Goal: Find specific page/section: Find specific page/section

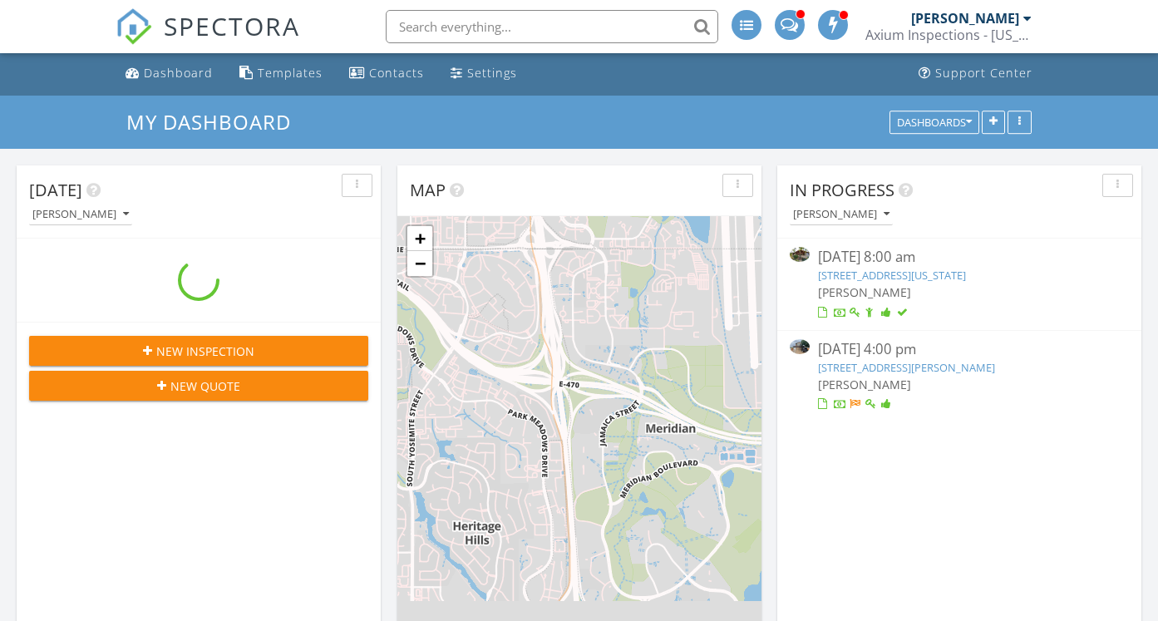
scroll to position [5, 0]
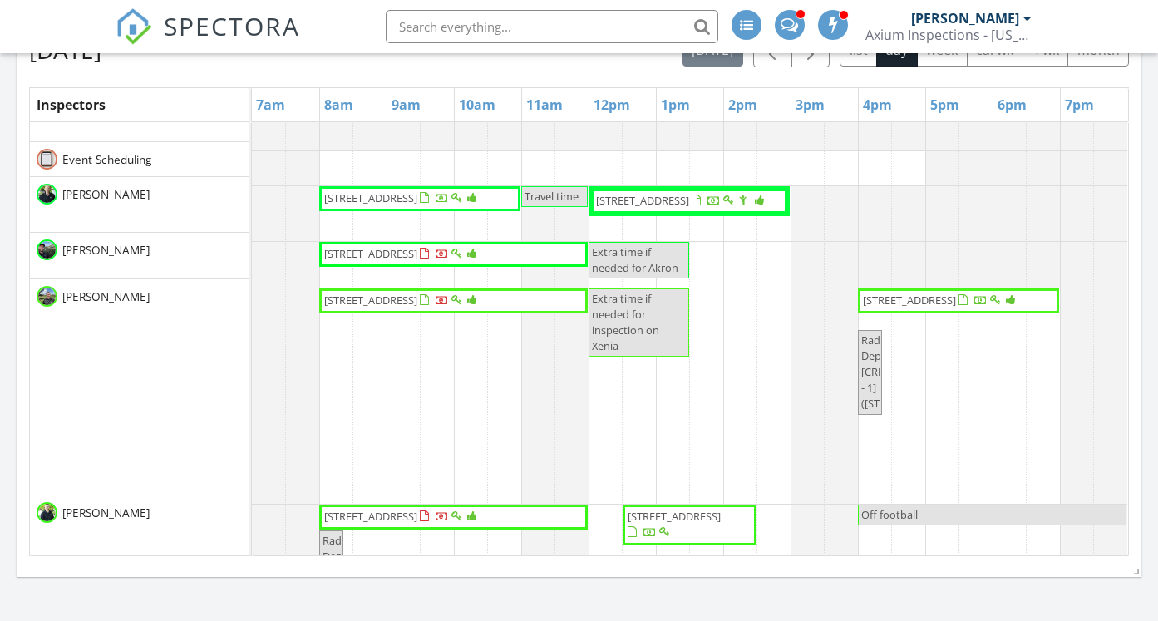
scroll to position [133, 0]
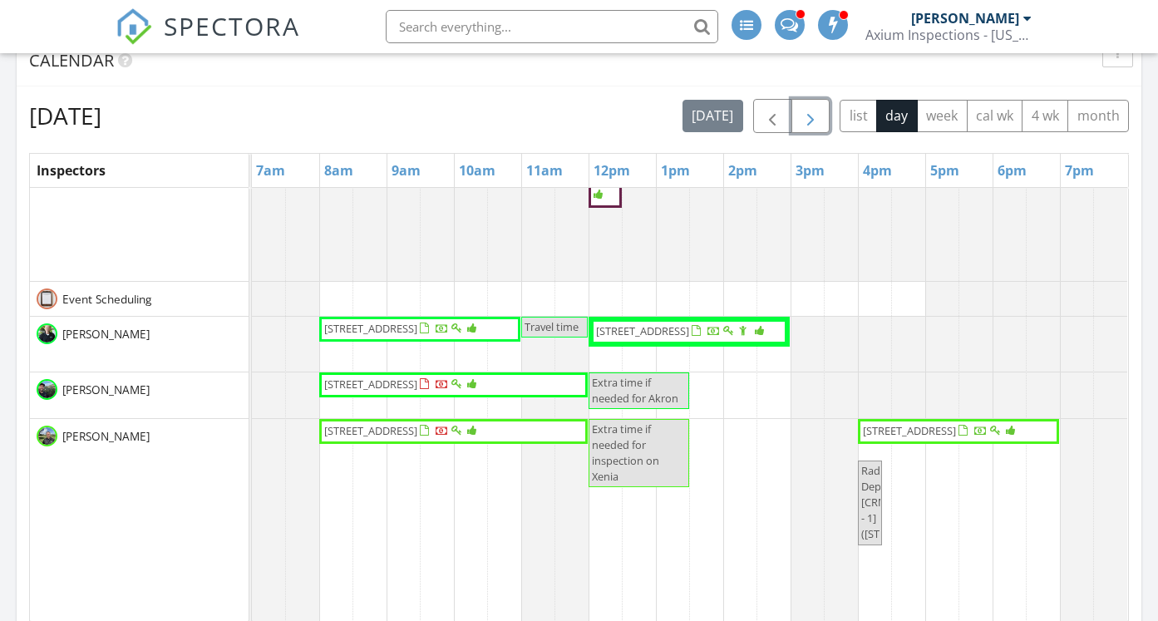
click at [807, 115] on span "button" at bounding box center [811, 116] width 20 height 20
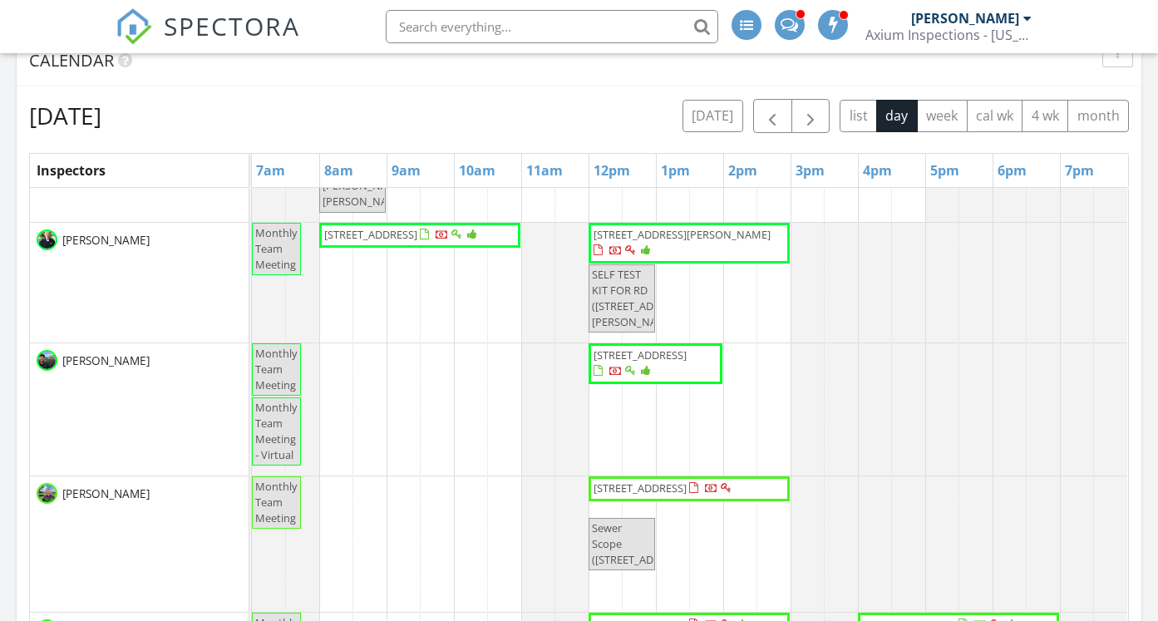
click at [442, 21] on input "text" at bounding box center [552, 26] width 333 height 33
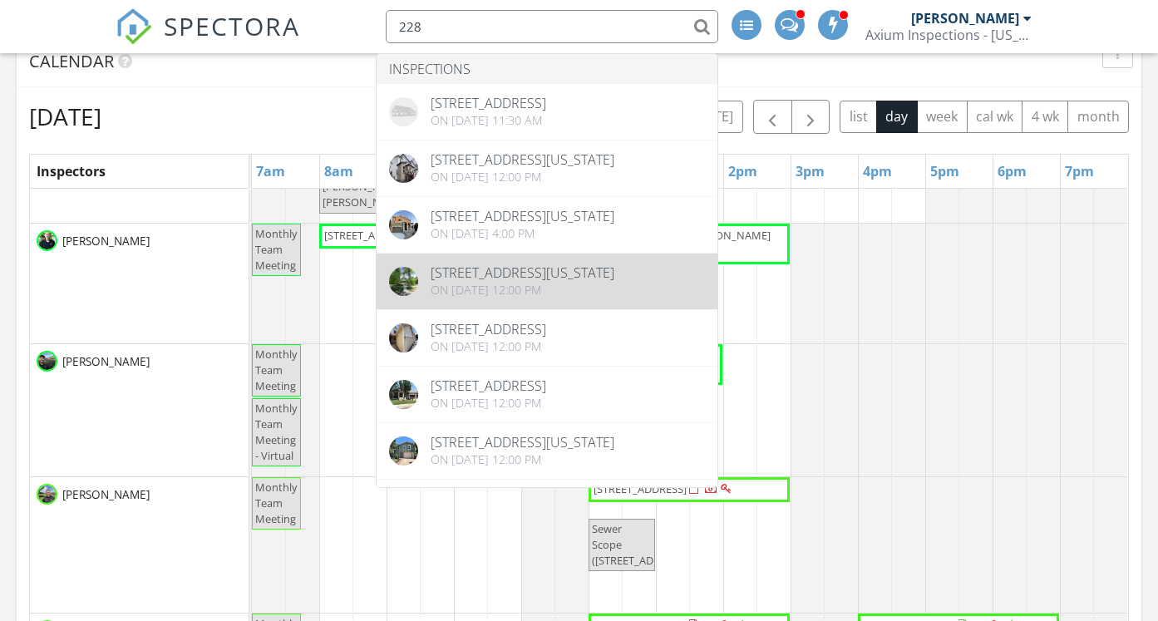
type input "228"
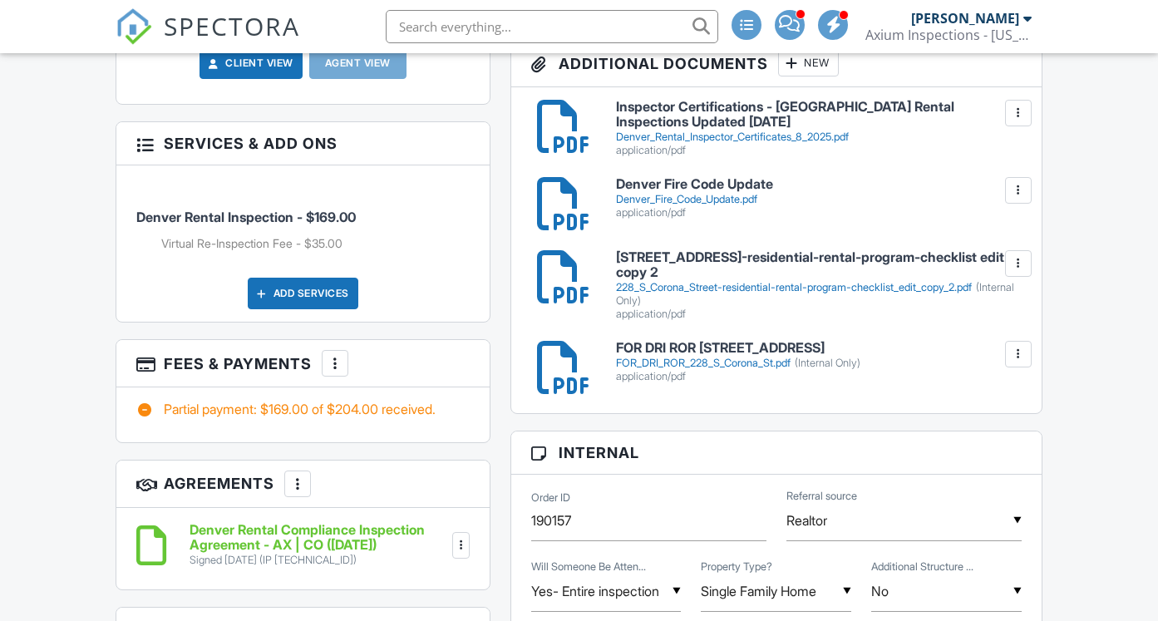
scroll to position [954, 0]
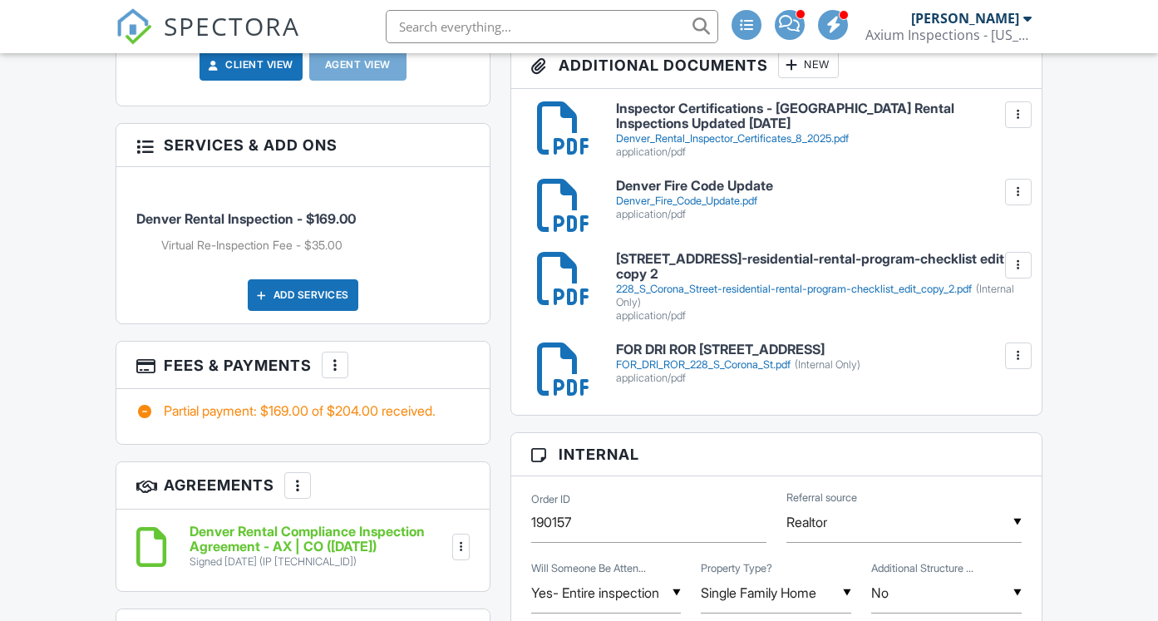
click at [712, 358] on h6 "FOR DRI ROR 228 S Corona St" at bounding box center [819, 350] width 406 height 15
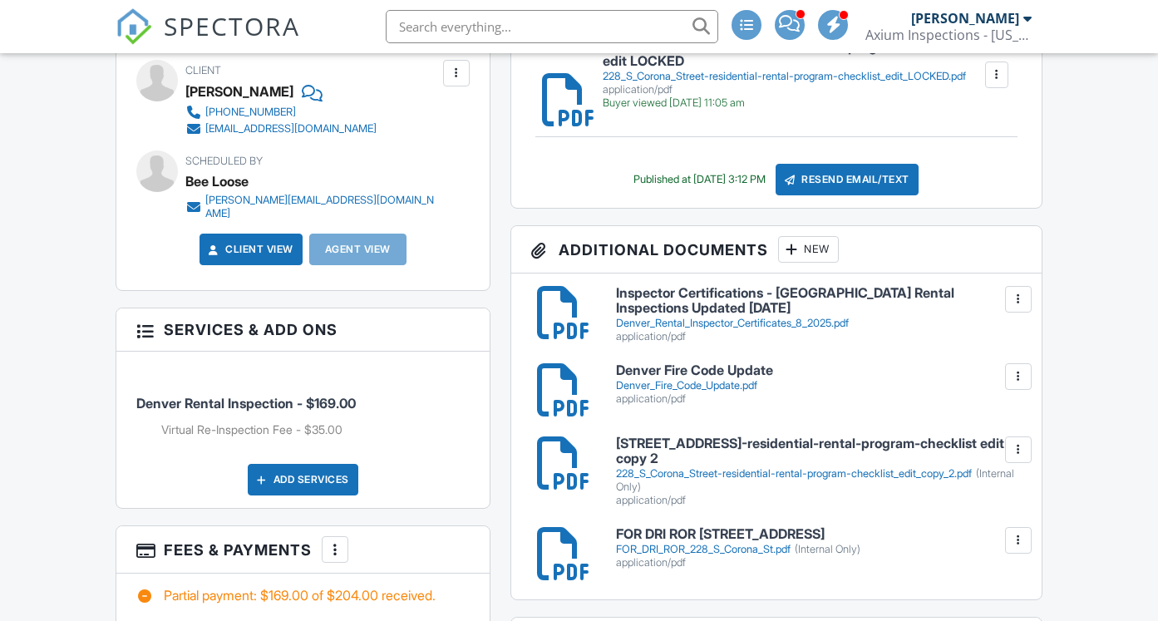
scroll to position [0, 0]
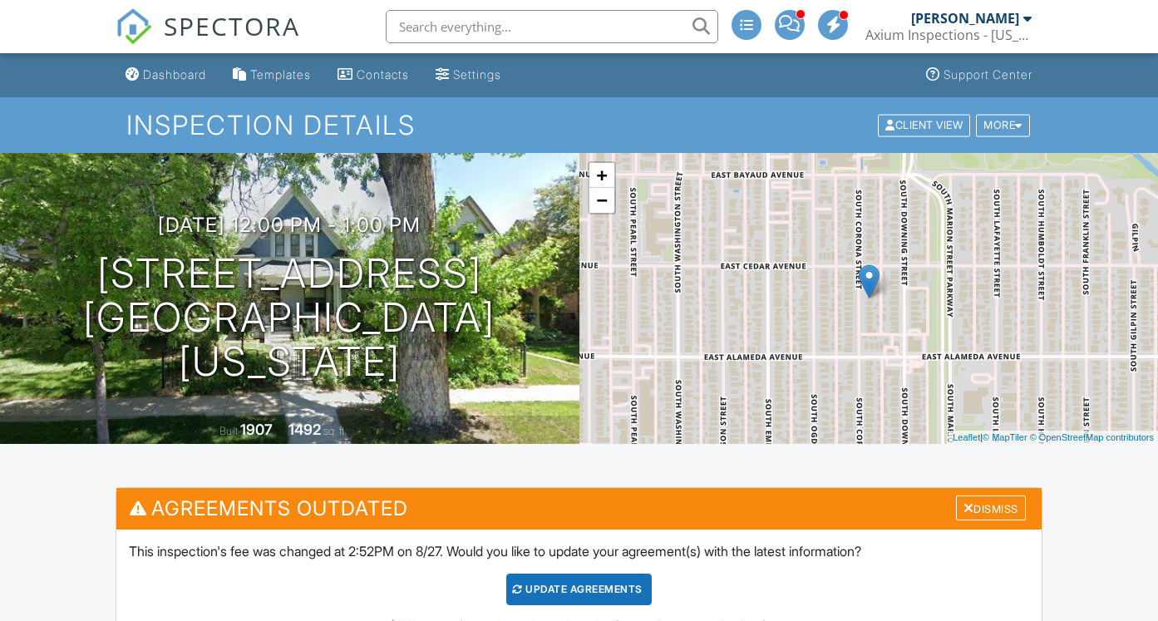
drag, startPoint x: 165, startPoint y: 75, endPoint x: 171, endPoint y: 53, distance: 22.4
click at [165, 75] on div "Dashboard" at bounding box center [174, 74] width 63 height 14
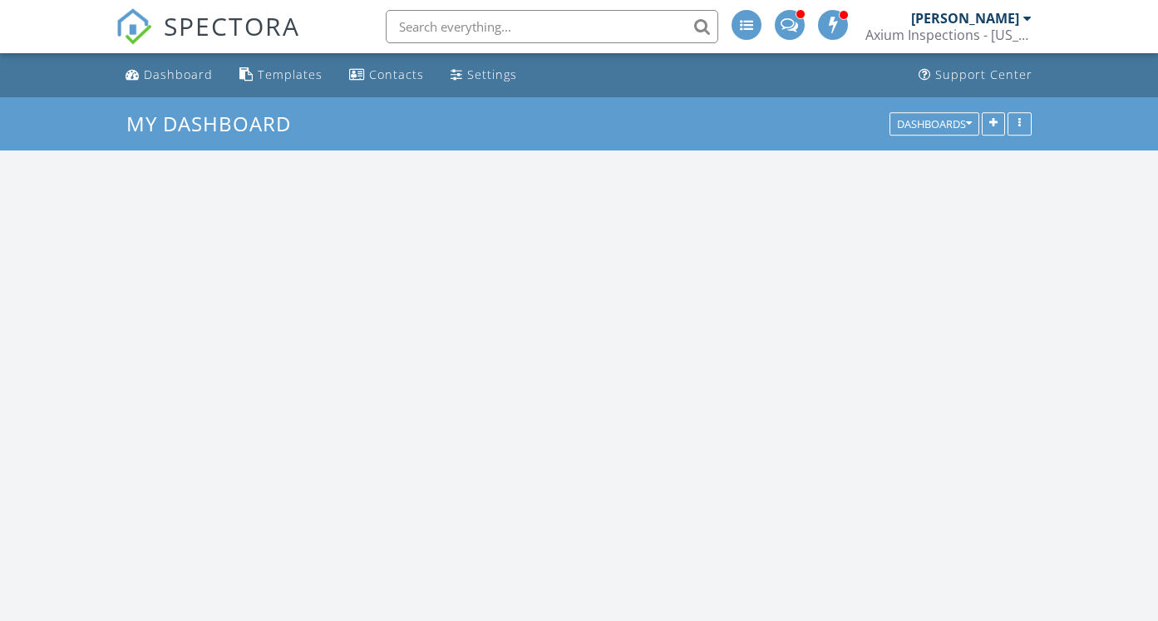
scroll to position [1514, 1159]
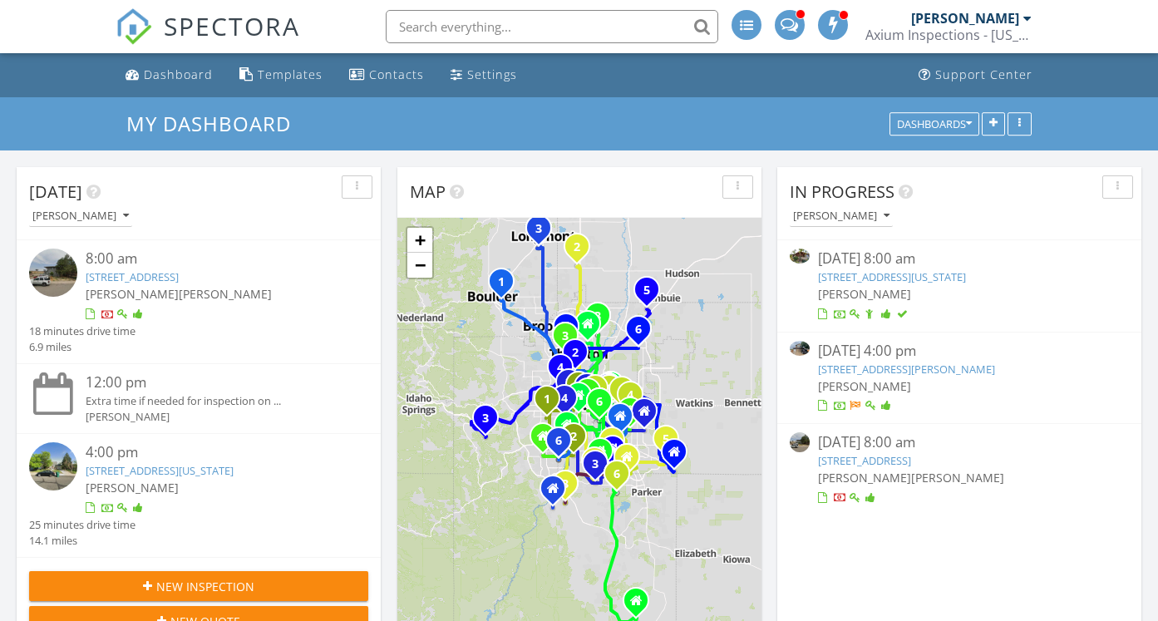
click at [170, 277] on link "1474 Xenia St, Denver, CO 80220" at bounding box center [132, 276] width 93 height 15
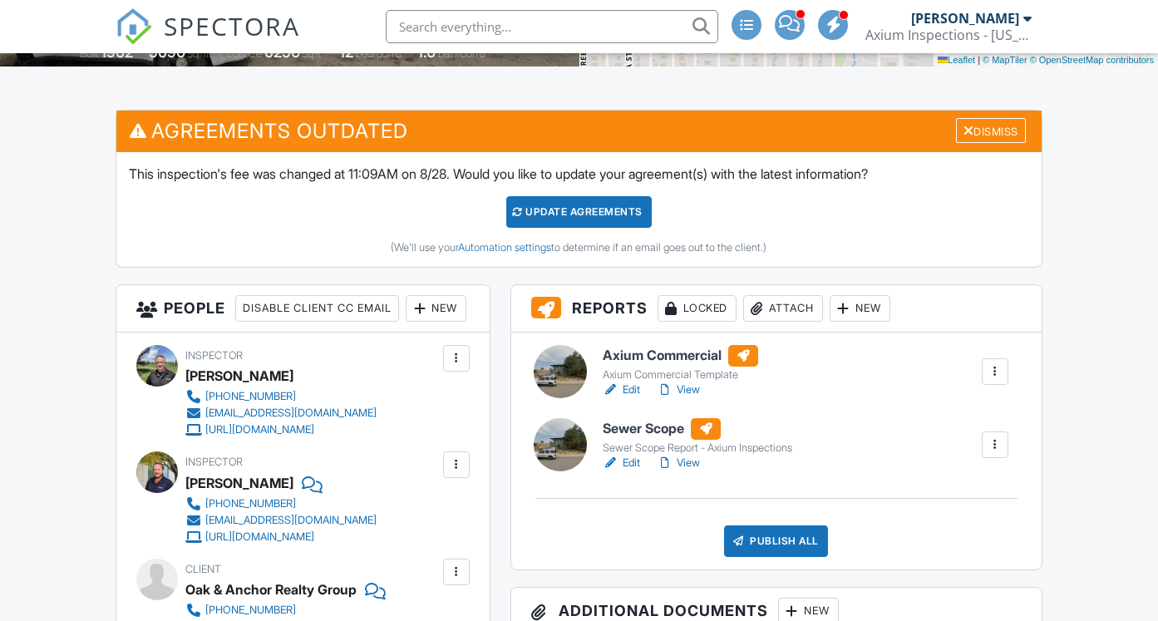
scroll to position [378, 0]
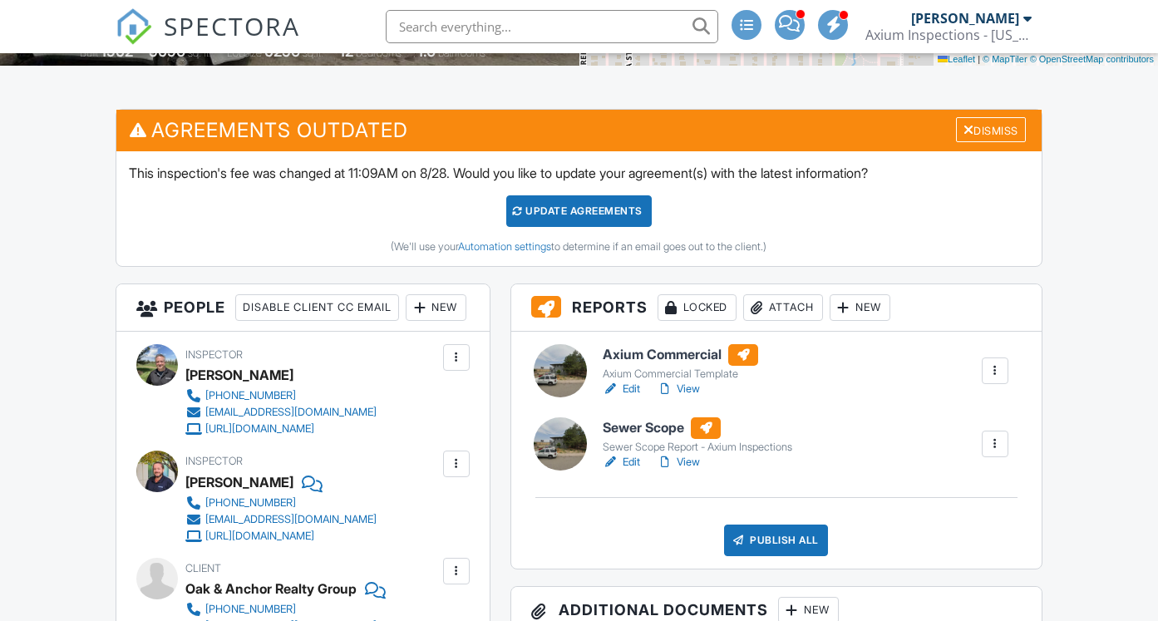
click at [639, 351] on h6 "Axium Commercial" at bounding box center [680, 355] width 155 height 22
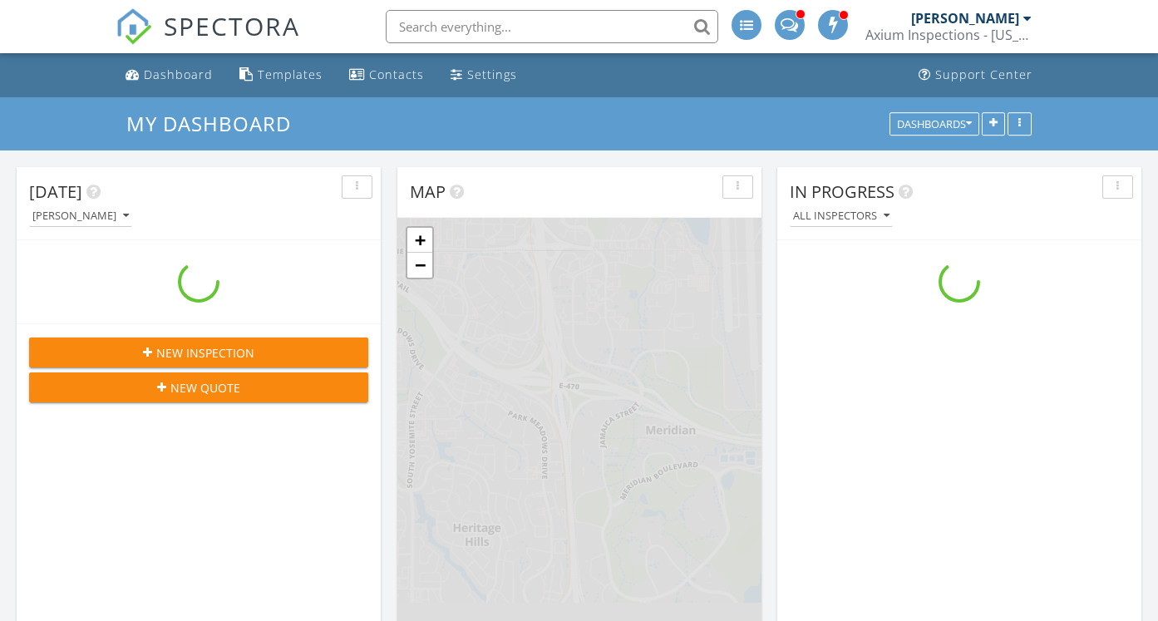
scroll to position [1514, 1159]
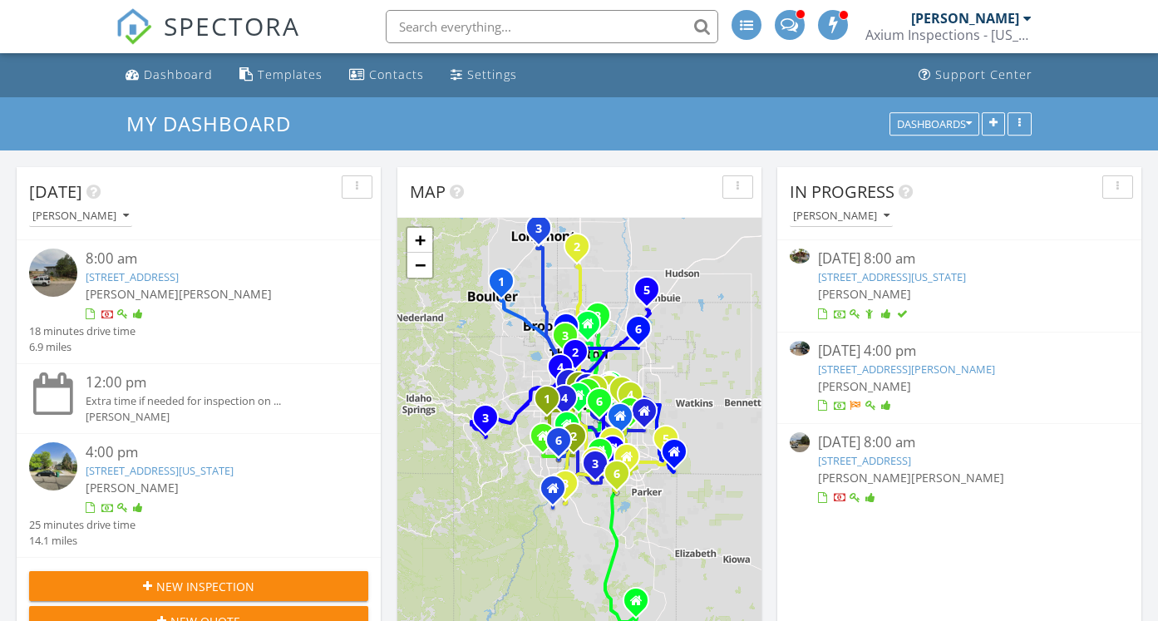
click at [132, 471] on link "[STREET_ADDRESS][US_STATE]" at bounding box center [160, 470] width 148 height 15
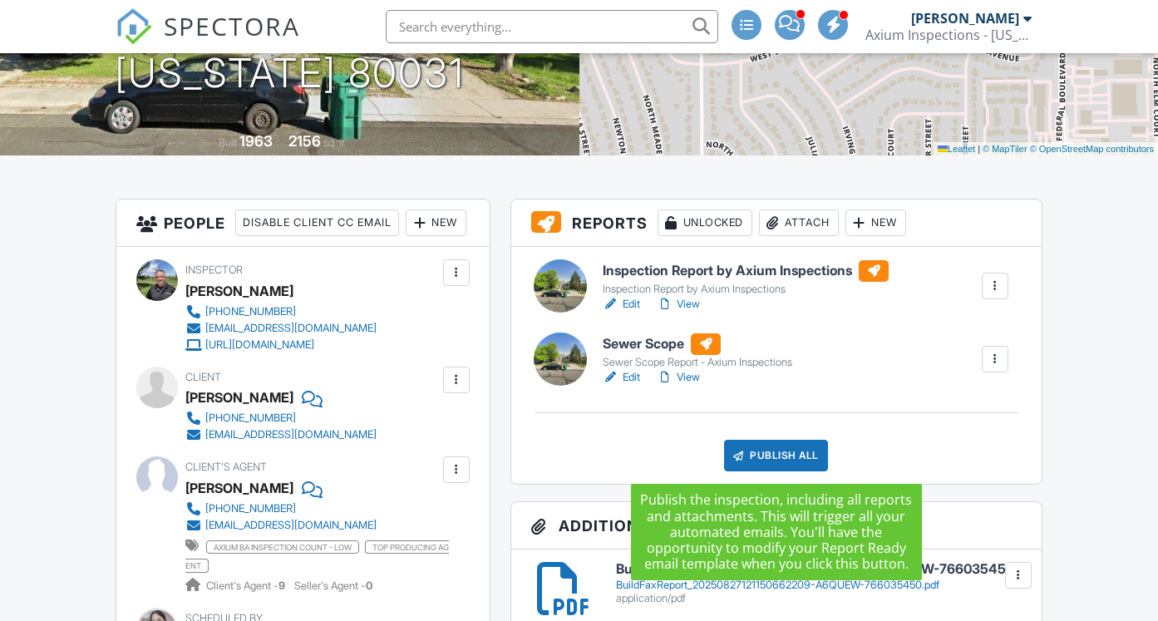
scroll to position [291, 0]
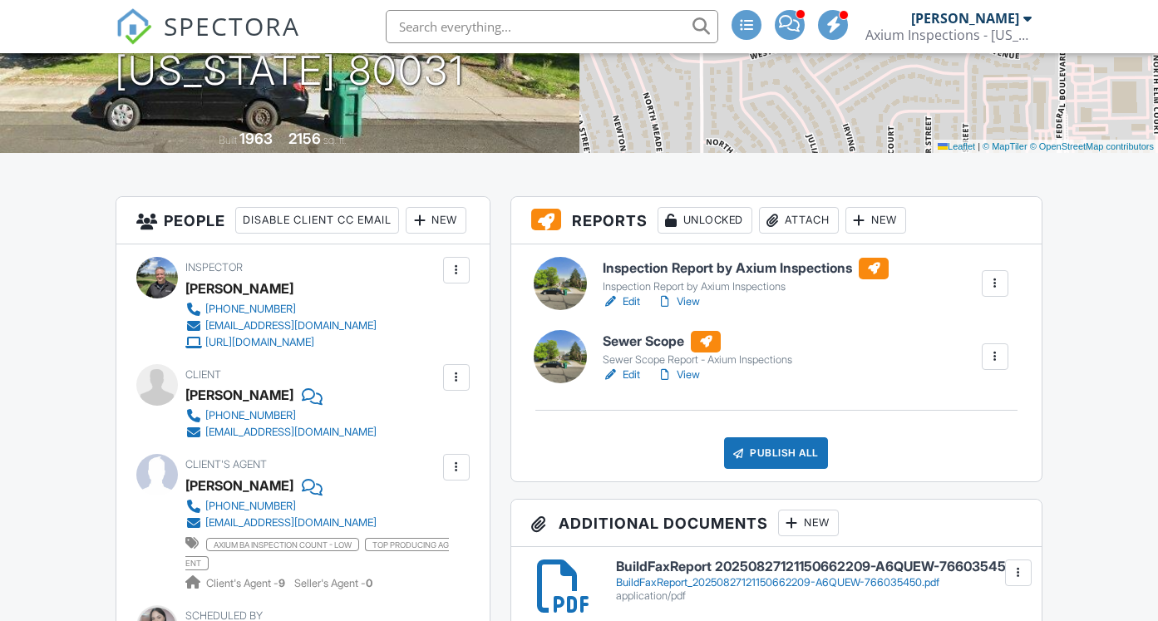
click at [707, 268] on h6 "Inspection Report by Axium Inspections" at bounding box center [746, 269] width 286 height 22
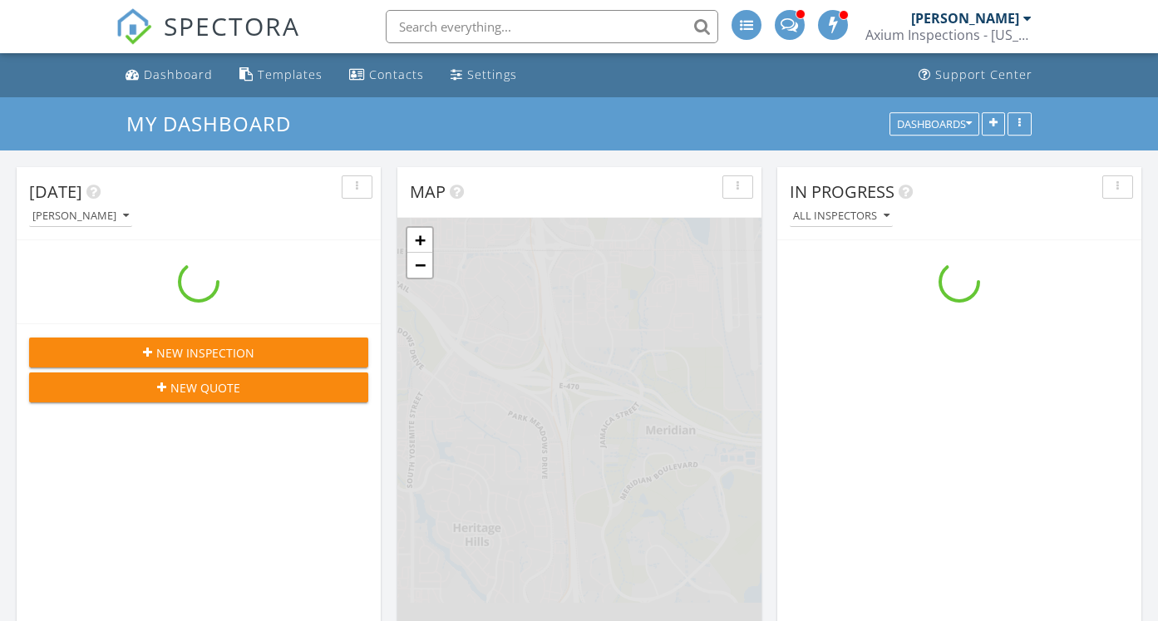
scroll to position [1514, 1159]
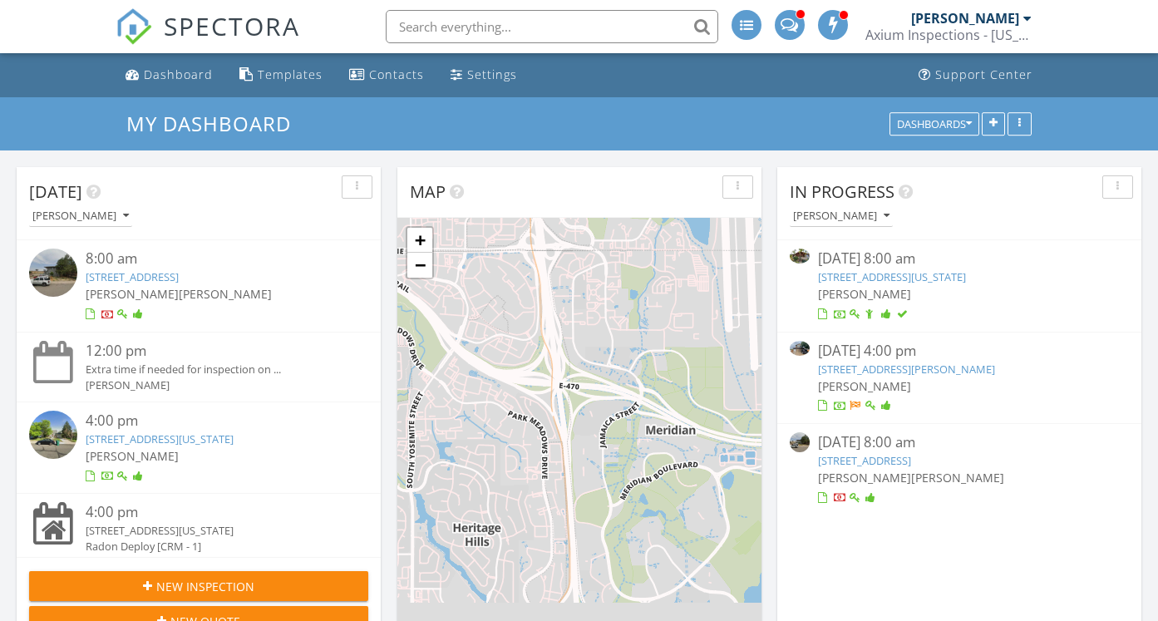
click at [150, 274] on link "1474 Xenia St, Denver, CO 80220" at bounding box center [132, 276] width 93 height 15
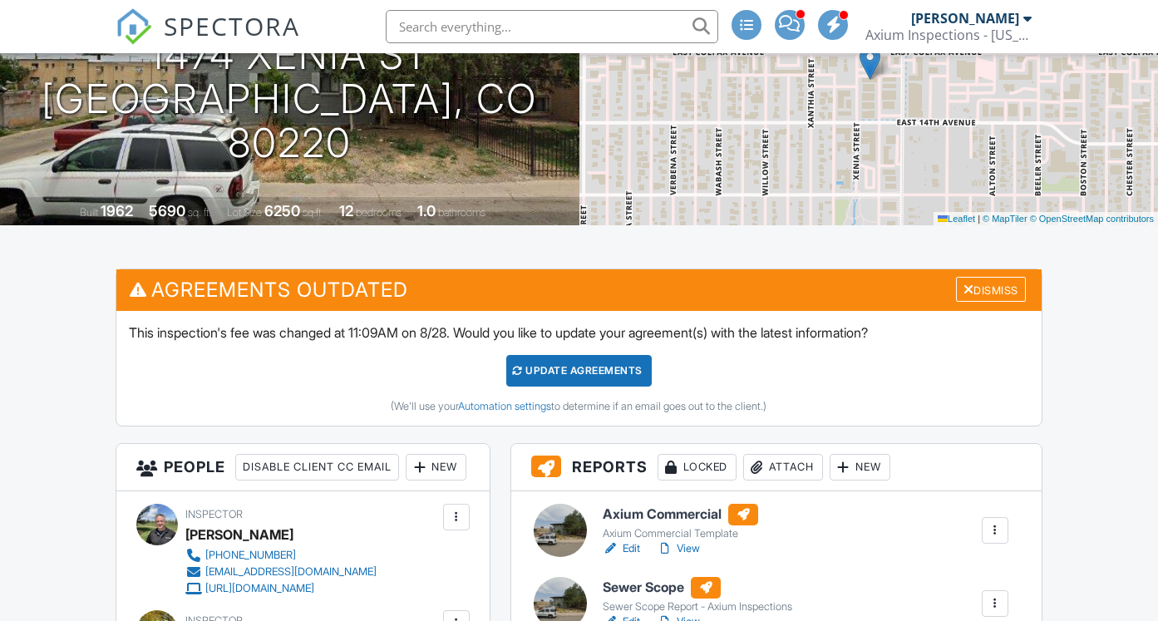
scroll to position [238, 0]
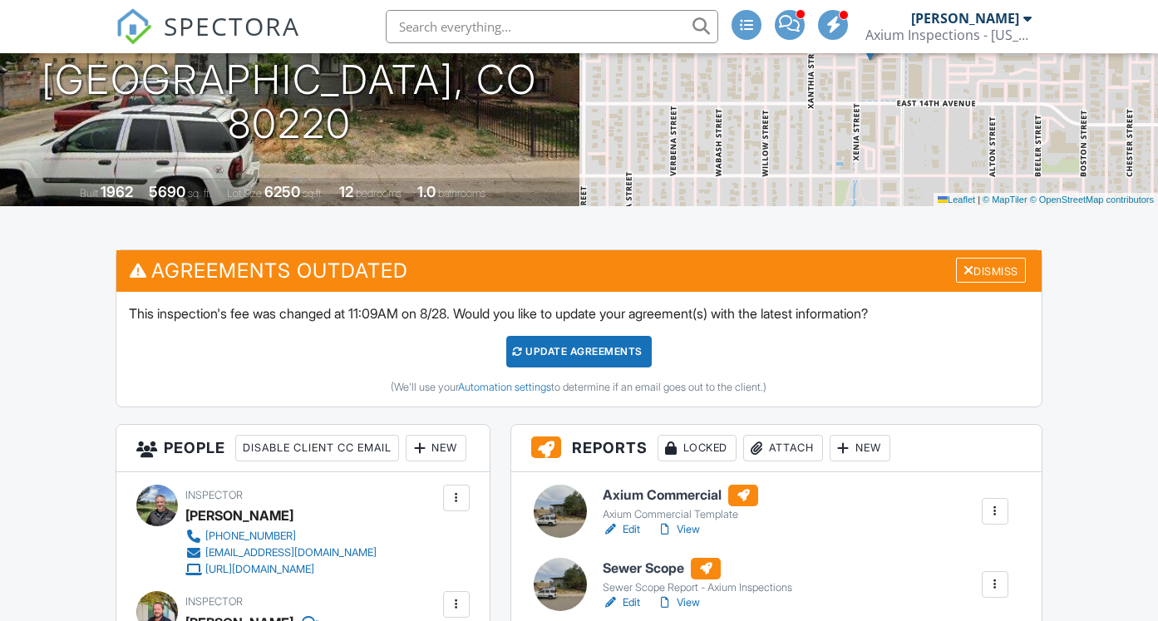
click at [667, 488] on h6 "Axium Commercial" at bounding box center [680, 496] width 155 height 22
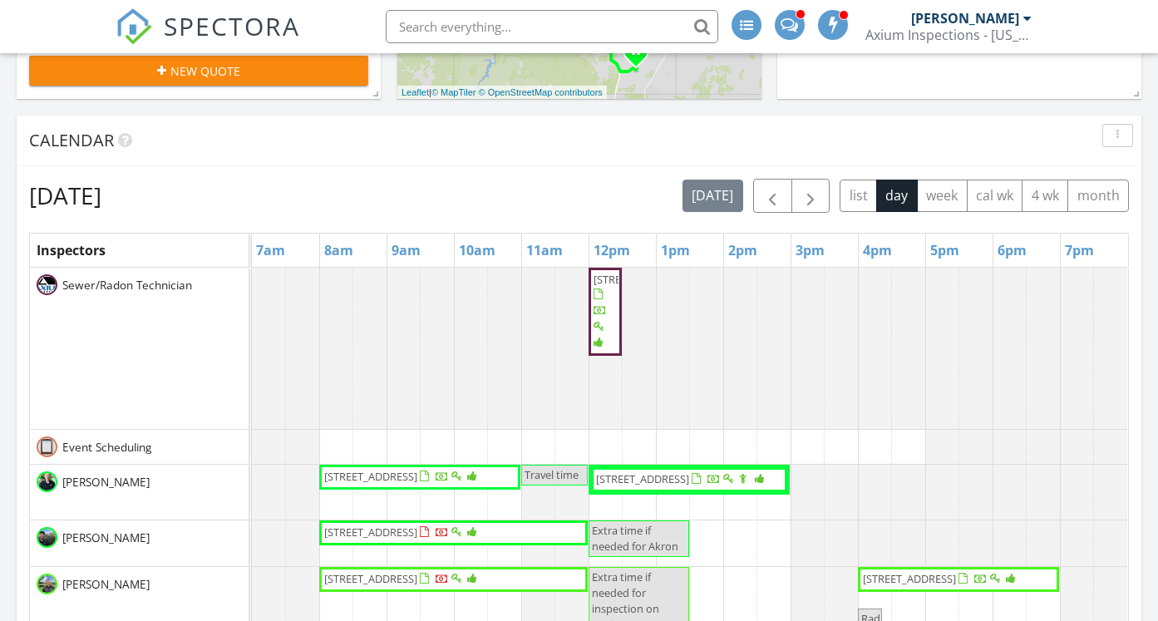
scroll to position [557, 0]
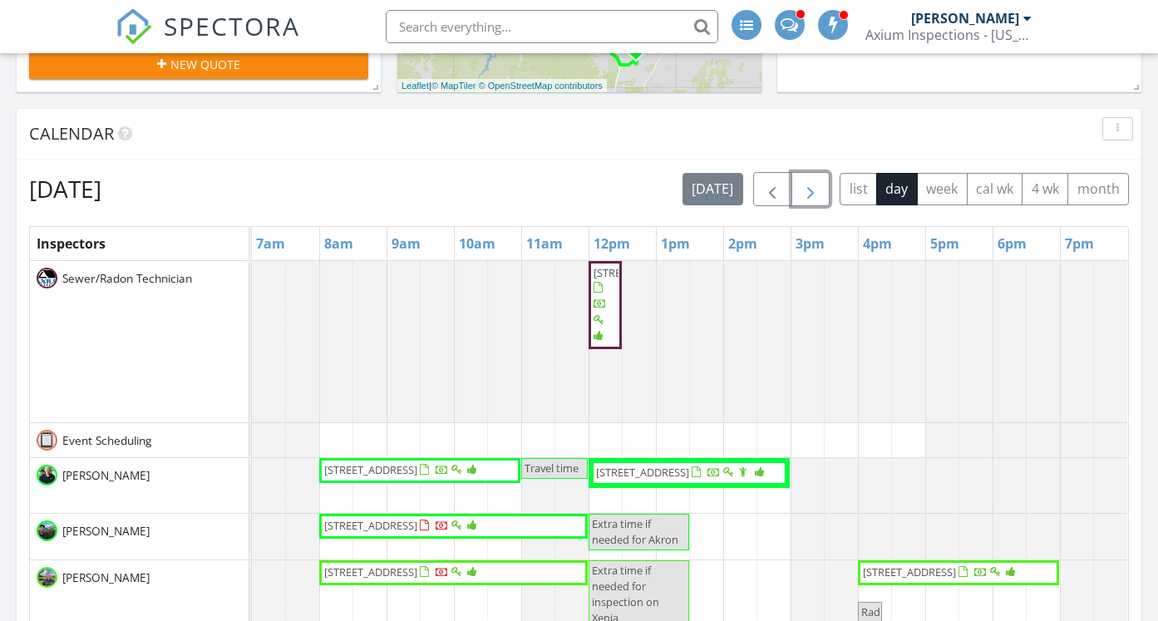
click at [822, 190] on button "button" at bounding box center [811, 189] width 39 height 34
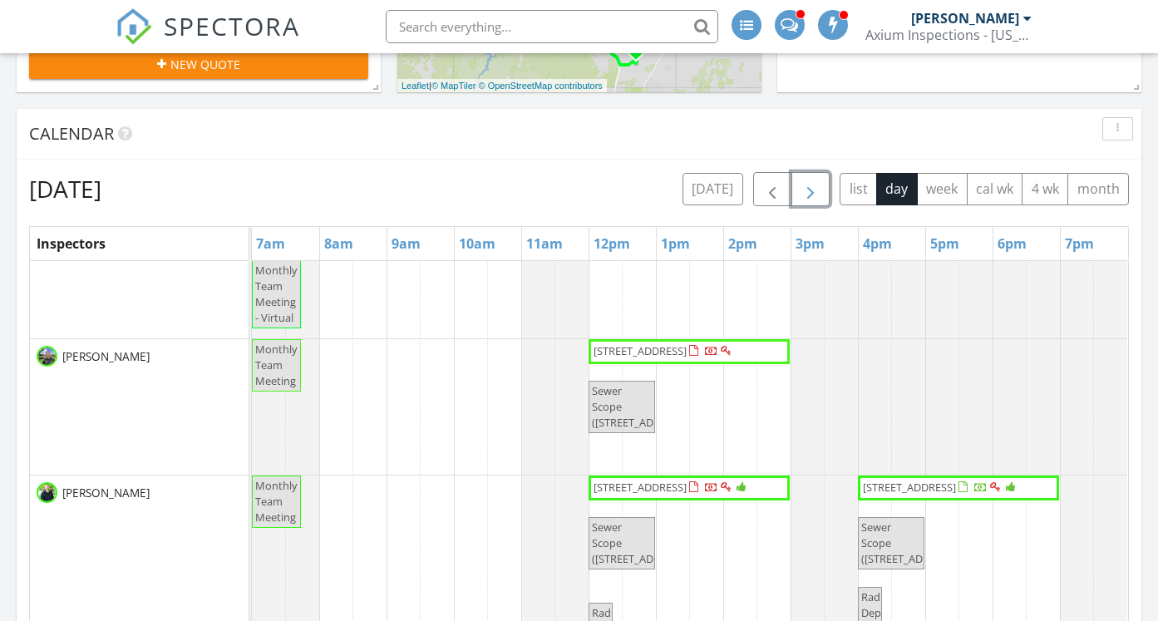
scroll to position [418, 0]
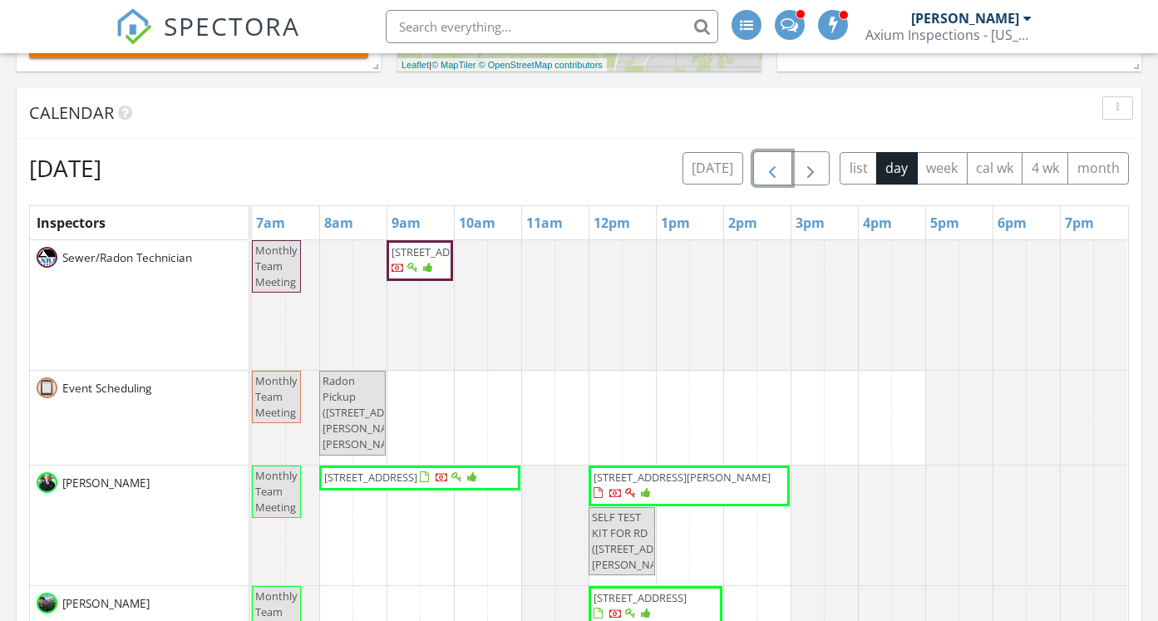
click at [762, 170] on button "button" at bounding box center [772, 168] width 39 height 34
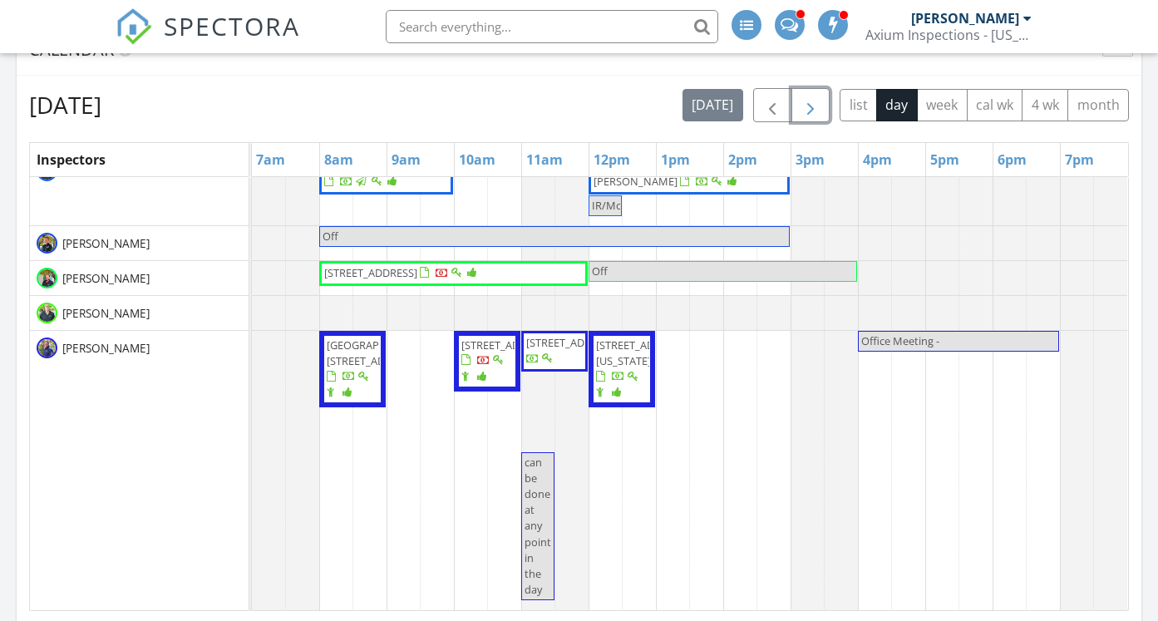
click at [817, 100] on span "button" at bounding box center [811, 106] width 20 height 20
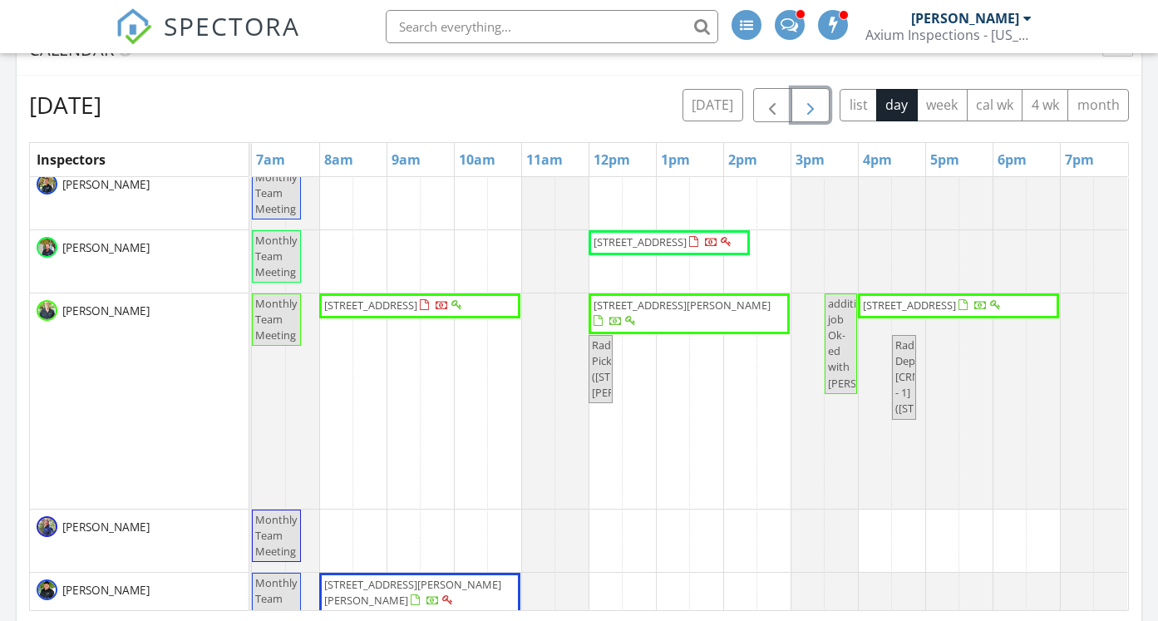
click at [817, 100] on span "button" at bounding box center [811, 106] width 20 height 20
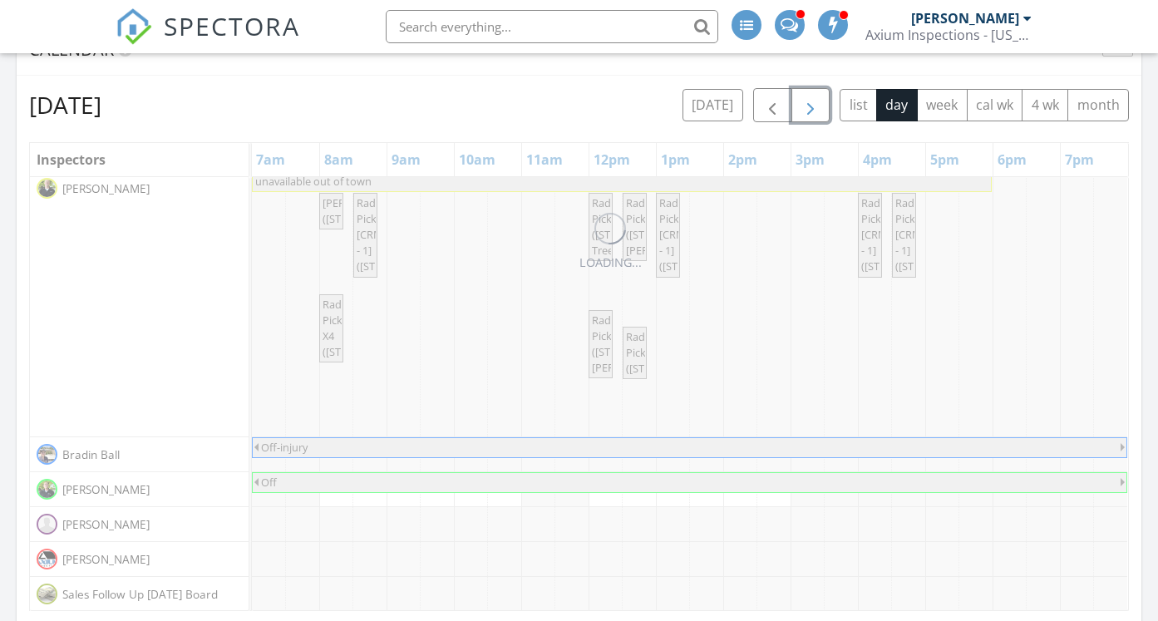
scroll to position [1212, 0]
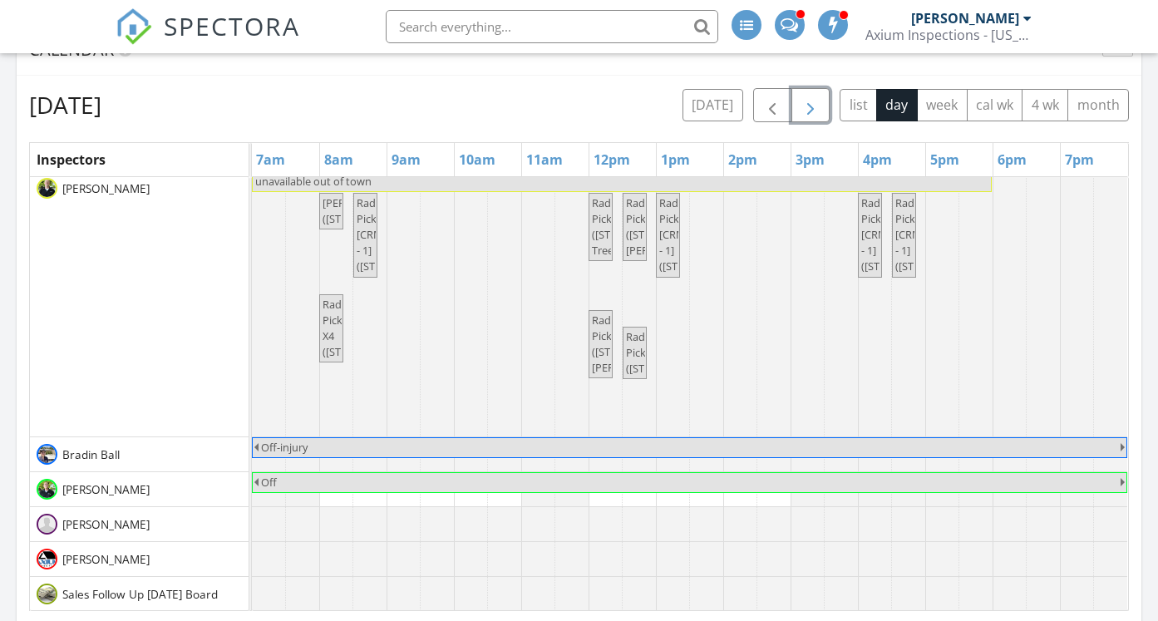
click at [817, 100] on span "button" at bounding box center [811, 106] width 20 height 20
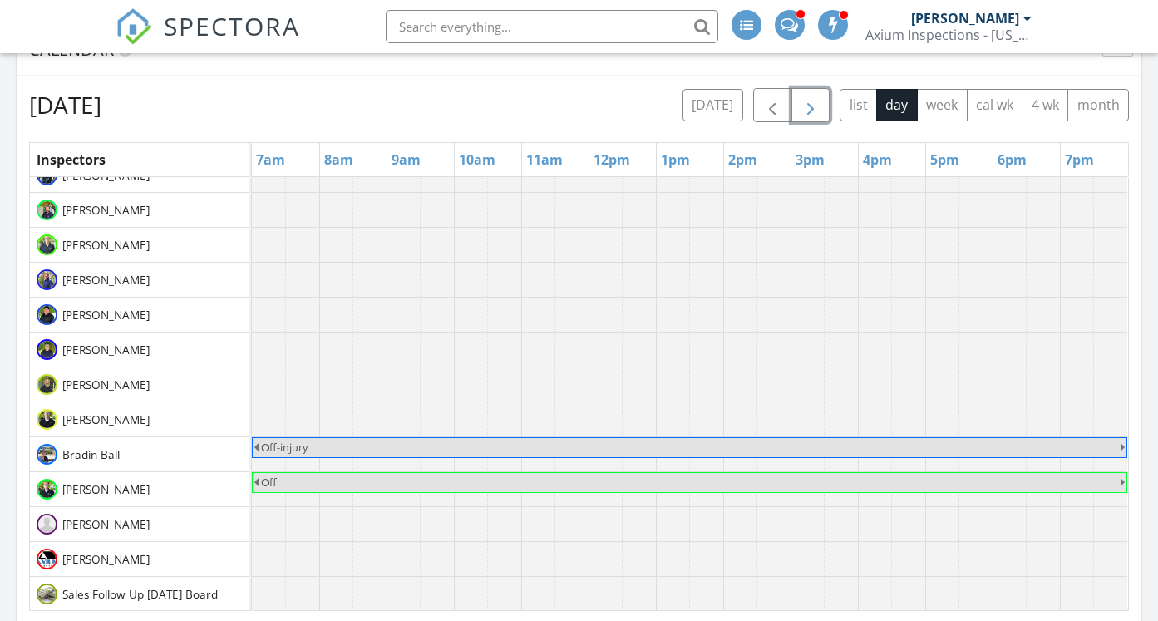
click at [817, 100] on span "button" at bounding box center [811, 106] width 20 height 20
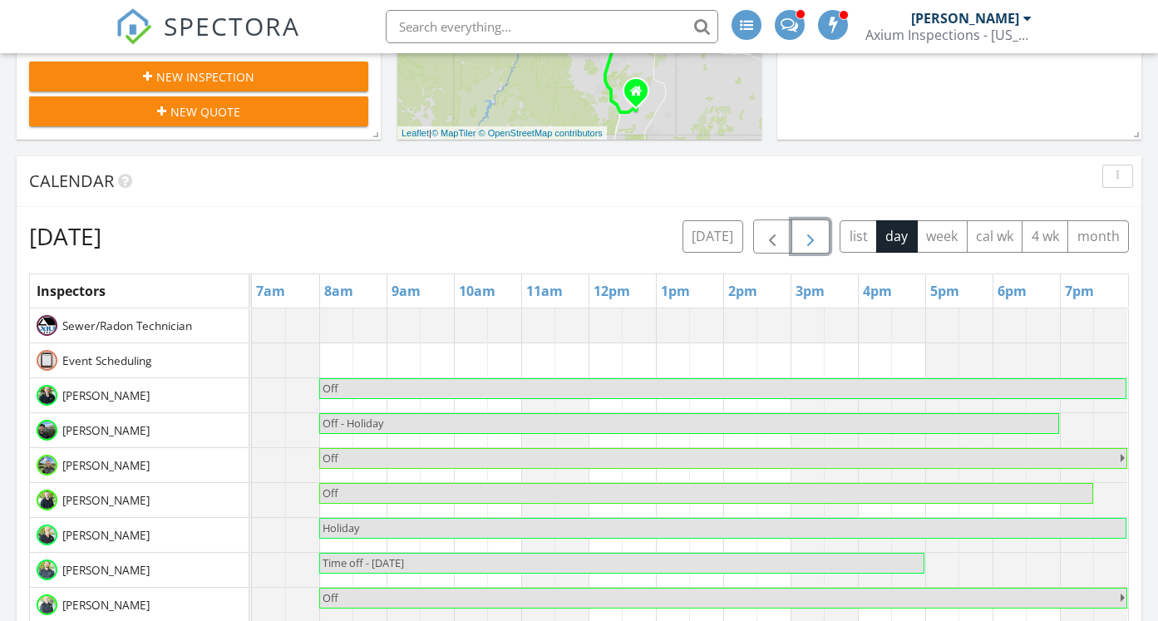
scroll to position [501, 0]
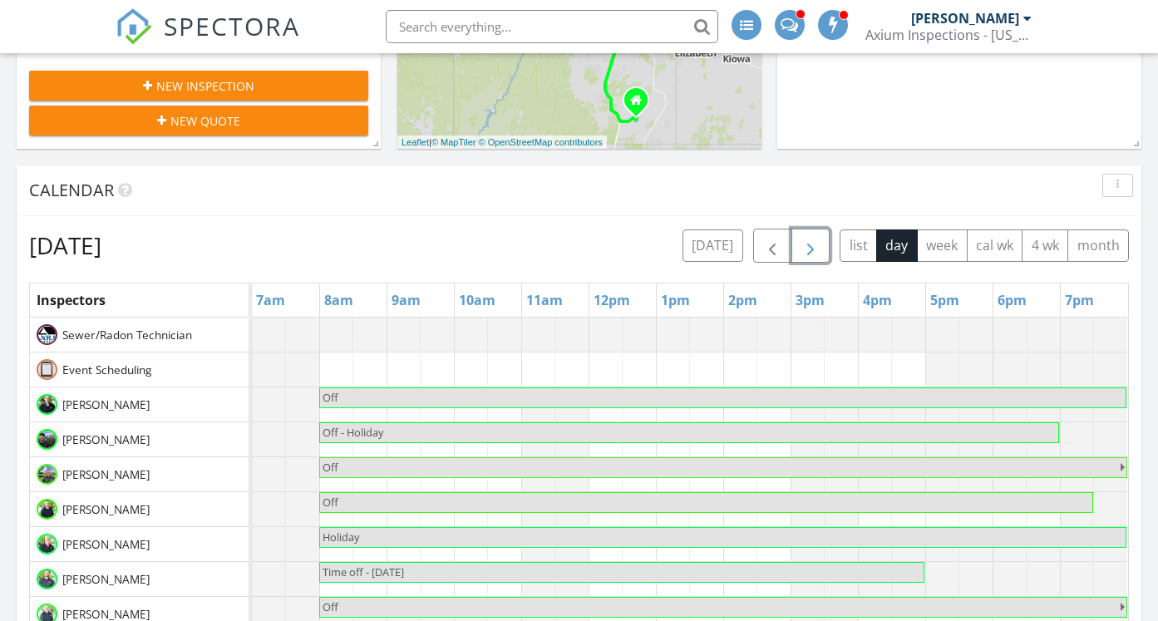
click at [809, 243] on span "button" at bounding box center [811, 246] width 20 height 20
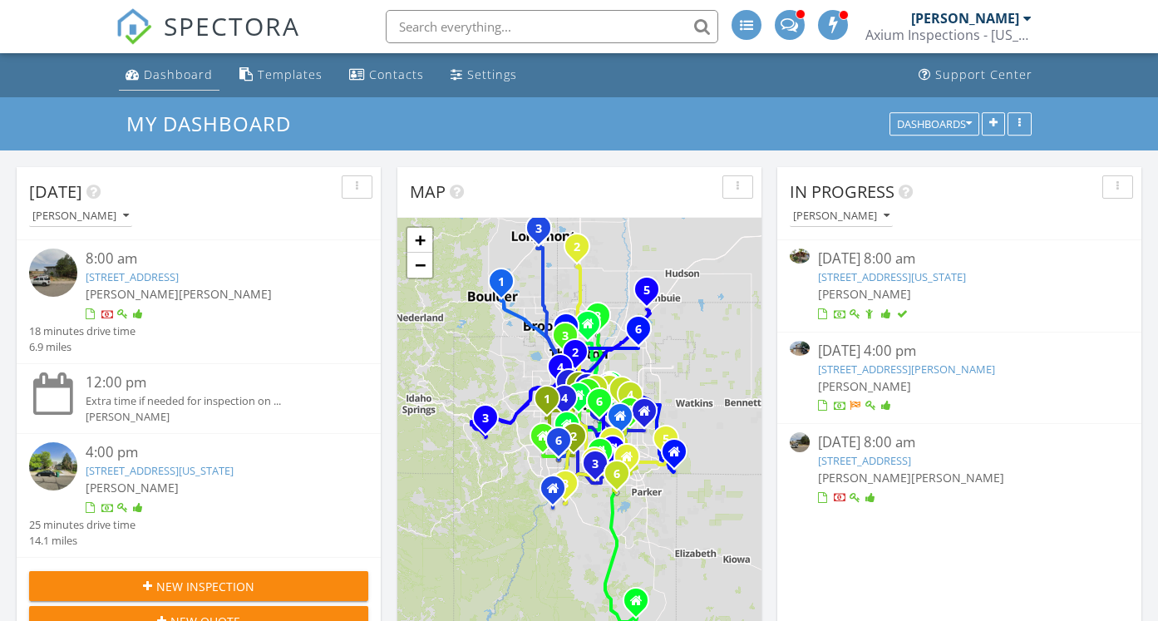
click at [165, 72] on div "Dashboard" at bounding box center [178, 75] width 69 height 16
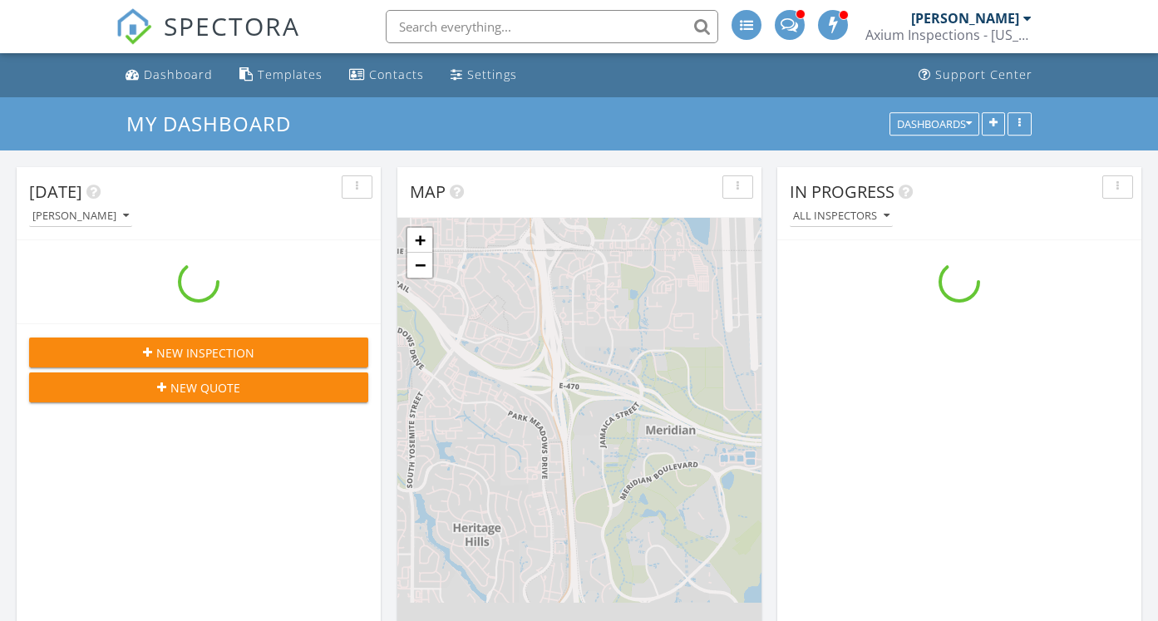
scroll to position [1514, 1159]
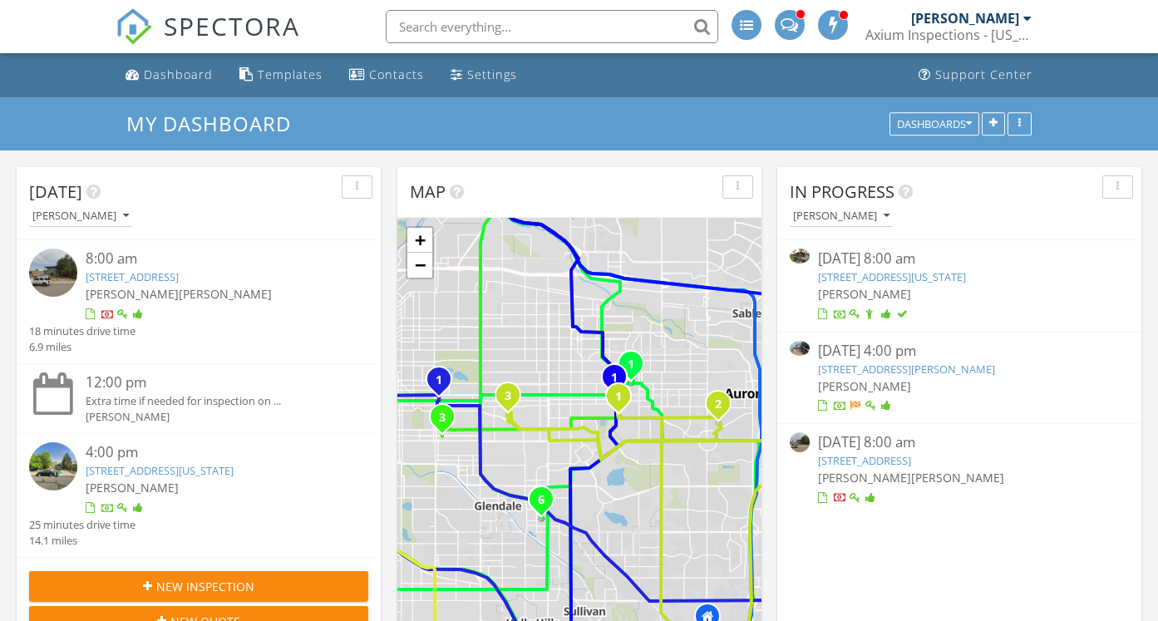
click at [156, 277] on link "[STREET_ADDRESS]" at bounding box center [132, 276] width 93 height 15
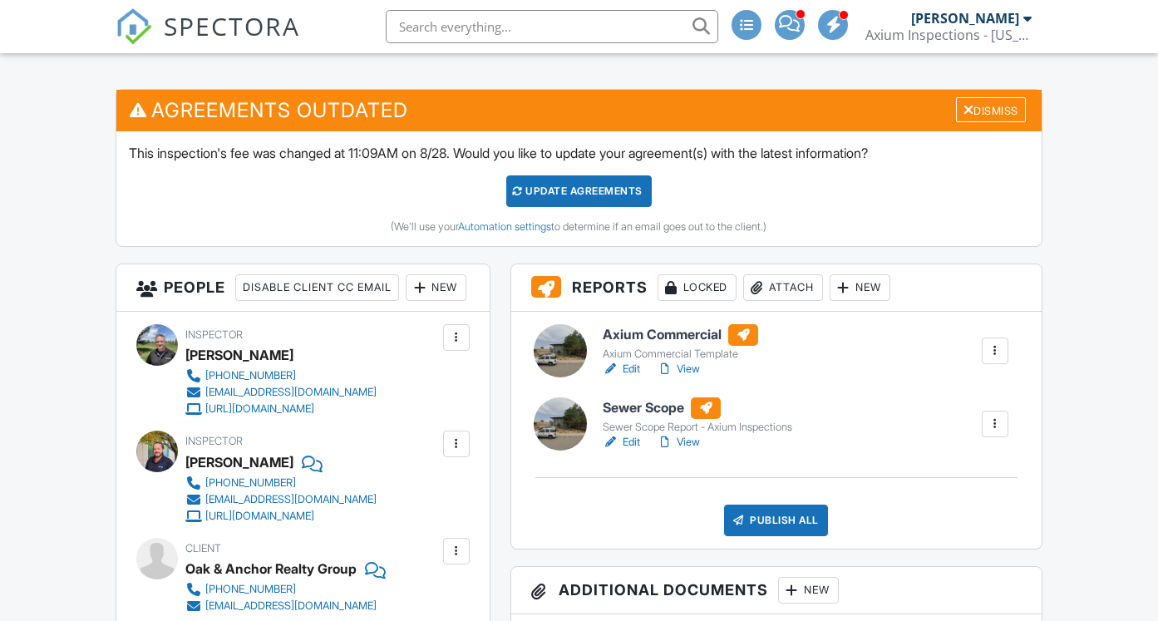
scroll to position [429, 0]
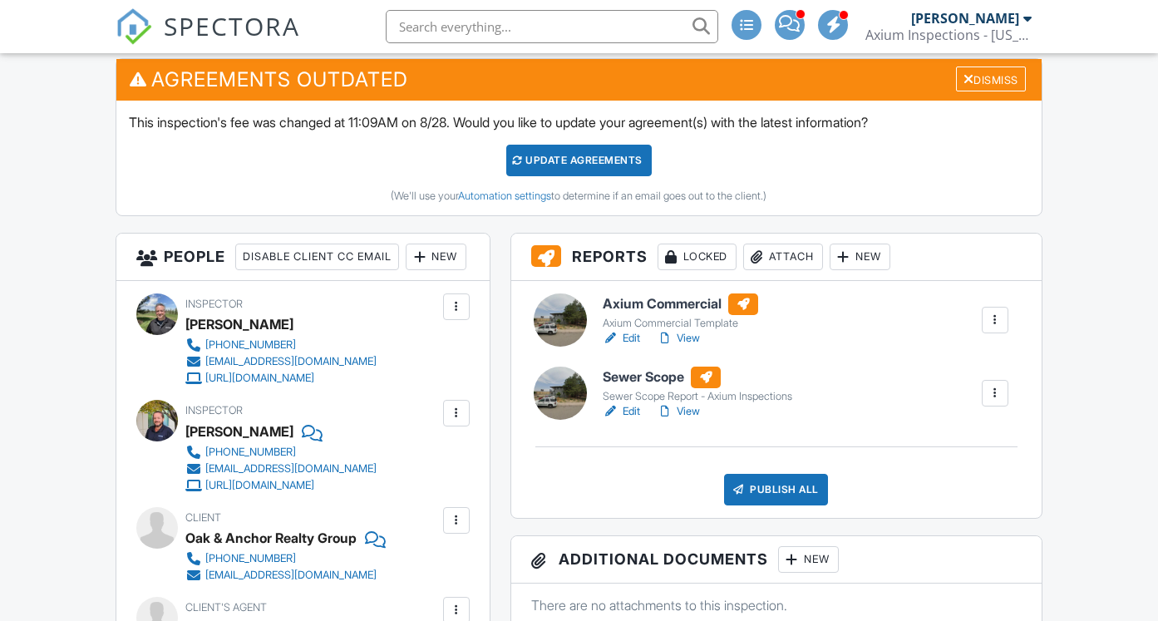
click at [652, 307] on h6 "Axium Commercial" at bounding box center [680, 305] width 155 height 22
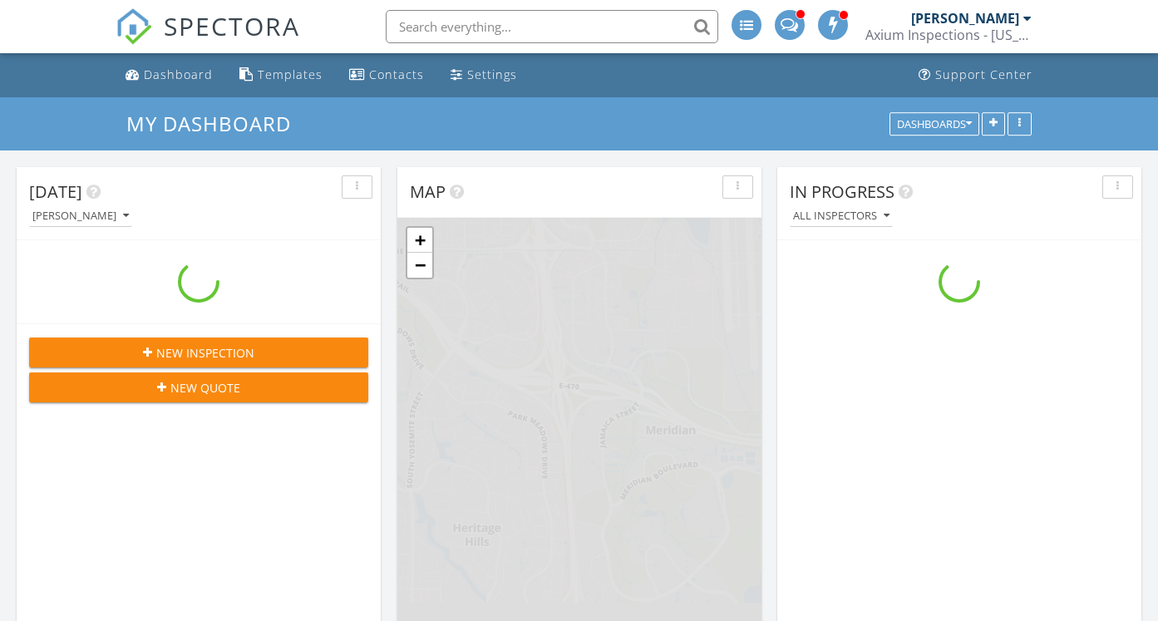
scroll to position [1514, 1159]
